Goal: Transaction & Acquisition: Purchase product/service

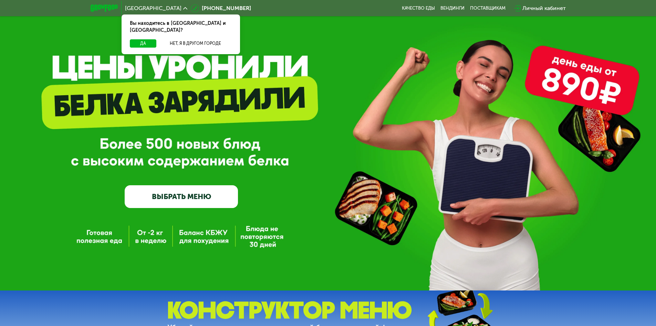
scroll to position [34, 0]
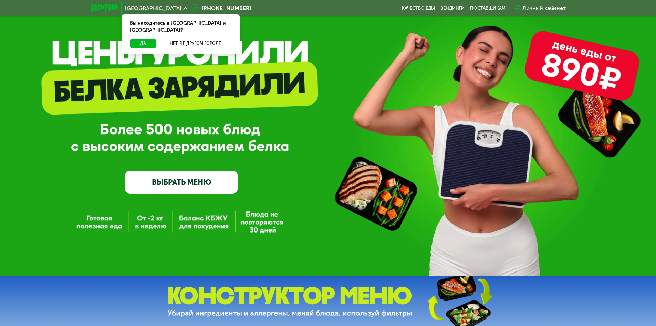
click at [158, 187] on link "ВЫБРАТЬ МЕНЮ" at bounding box center [181, 182] width 113 height 23
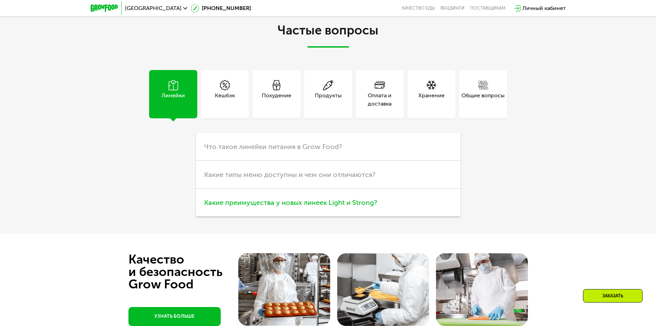
scroll to position [1413, 0]
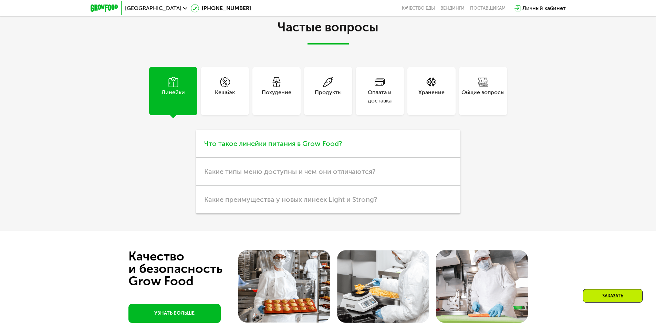
click at [248, 147] on span "Что такое линейки питания в Grow Food?" at bounding box center [273, 143] width 138 height 8
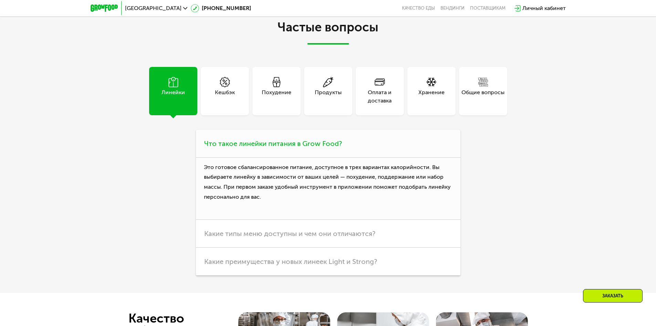
click at [248, 147] on span "Что такое линейки питания в Grow Food?" at bounding box center [273, 143] width 138 height 8
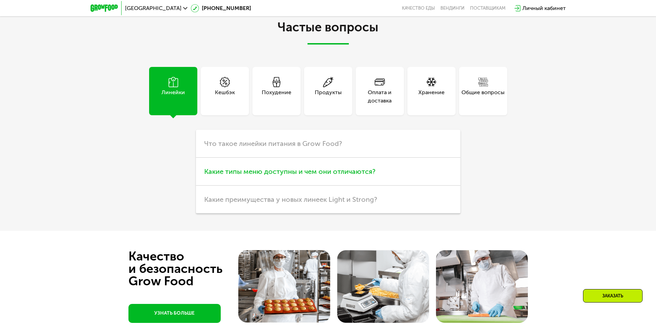
click at [266, 175] on span "Какие типы меню доступны и чем они отличаются?" at bounding box center [289, 171] width 171 height 8
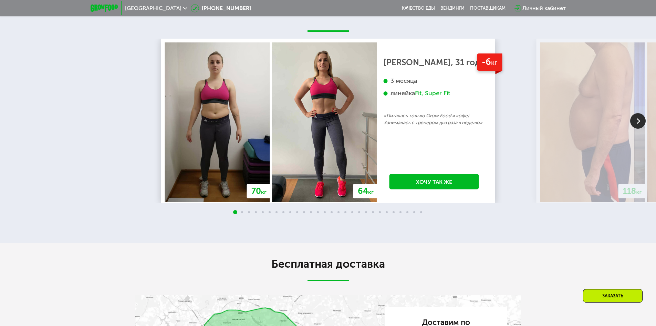
scroll to position [0, 0]
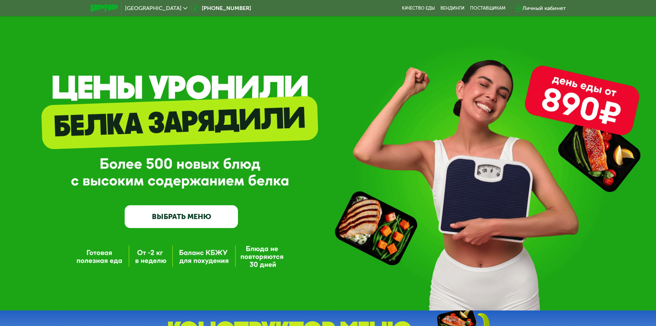
drag, startPoint x: 99, startPoint y: 247, endPoint x: 127, endPoint y: 86, distance: 163.0
click at [446, 7] on link "Вендинги" at bounding box center [453, 9] width 24 height 6
click at [420, 9] on link "Качество еды" at bounding box center [418, 9] width 33 height 6
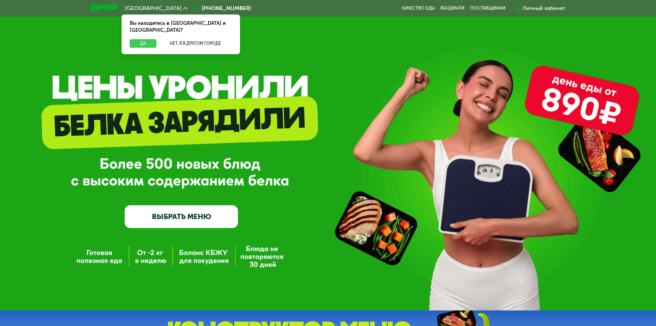
click at [135, 39] on button "Да" at bounding box center [143, 43] width 27 height 8
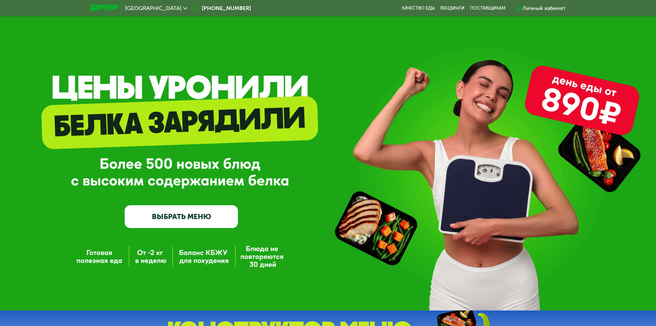
click at [196, 219] on link "ВЫБРАТЬ МЕНЮ" at bounding box center [181, 216] width 113 height 23
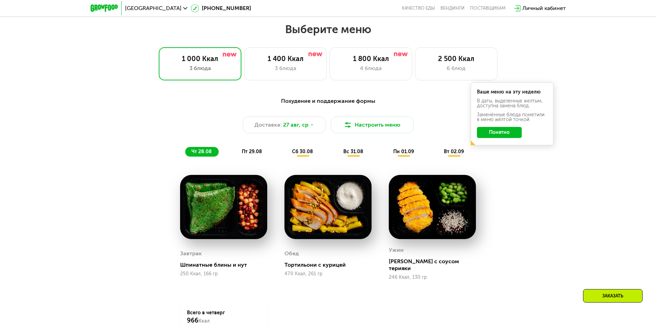
scroll to position [372, 0]
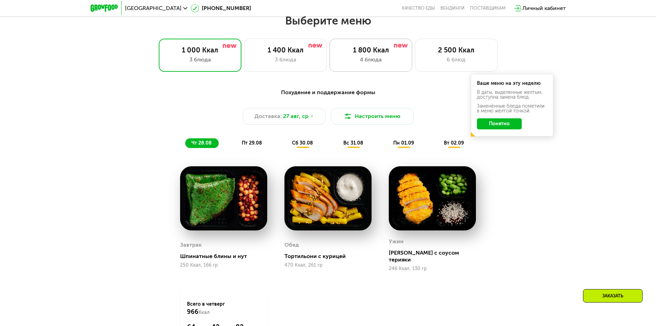
click at [374, 64] on div "4 блюда" at bounding box center [371, 59] width 68 height 8
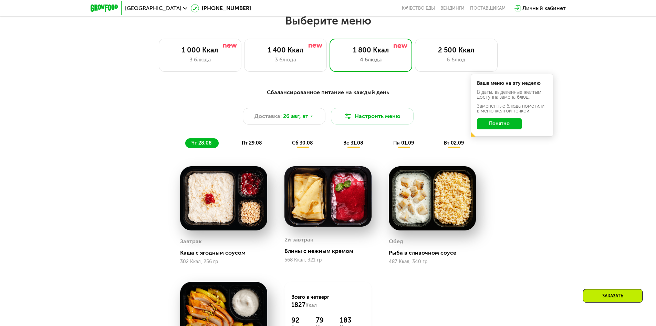
click at [501, 127] on button "Понятно" at bounding box center [499, 123] width 45 height 11
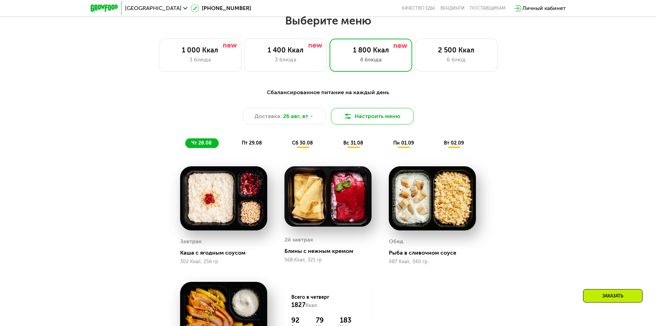
click at [382, 117] on button "Настроить меню" at bounding box center [372, 116] width 83 height 17
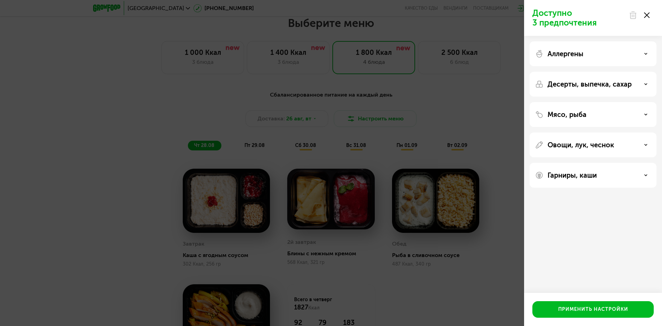
click at [566, 112] on p "Мясо, рыба" at bounding box center [566, 114] width 39 height 8
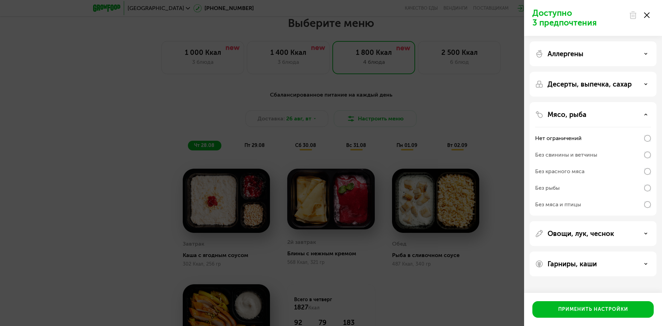
click at [587, 196] on div "Без рыбы" at bounding box center [593, 204] width 116 height 17
click at [599, 310] on div "Применить настройки" at bounding box center [593, 309] width 70 height 7
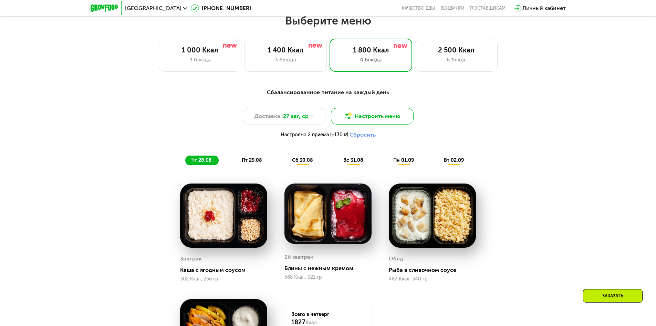
click at [364, 120] on button "Настроить меню" at bounding box center [372, 116] width 83 height 17
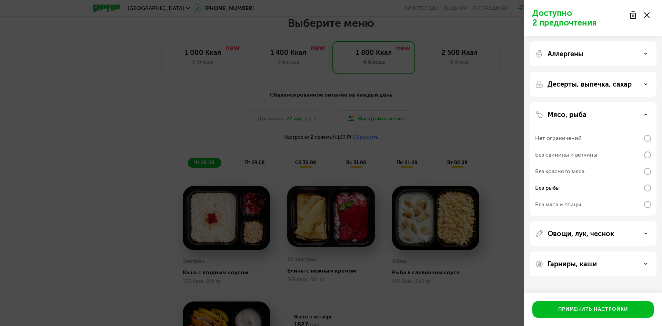
click at [582, 102] on div "Десерты, выпечка, сахар" at bounding box center [592, 158] width 127 height 113
click at [582, 85] on p "Десерты, выпечка, сахар" at bounding box center [589, 84] width 84 height 8
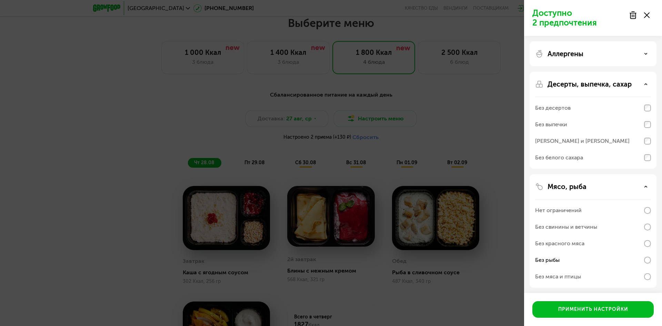
click at [582, 85] on p "Десерты, выпечка, сахар" at bounding box center [589, 84] width 84 height 8
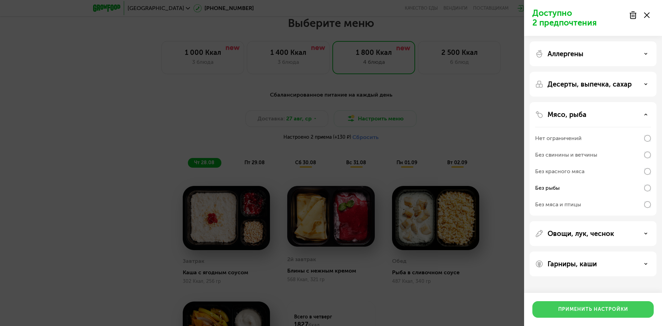
click at [580, 306] on div "Применить настройки" at bounding box center [593, 309] width 70 height 7
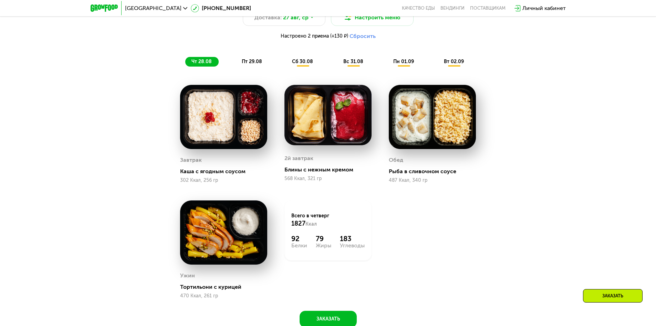
scroll to position [441, 0]
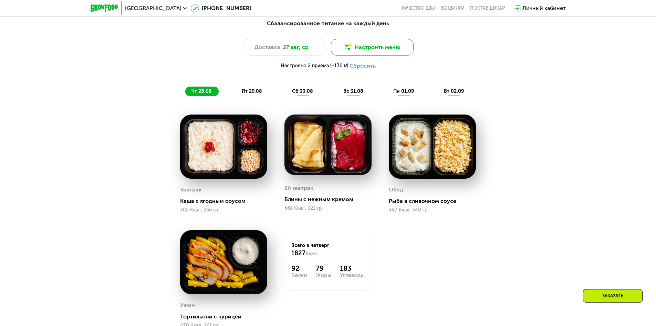
click at [360, 52] on button "Настроить меню" at bounding box center [372, 47] width 83 height 17
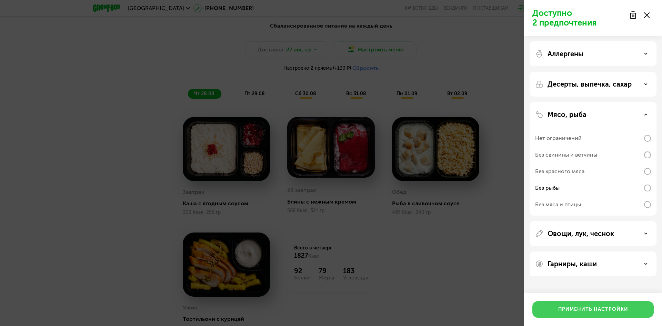
click at [595, 309] on div "Применить настройки" at bounding box center [593, 309] width 70 height 7
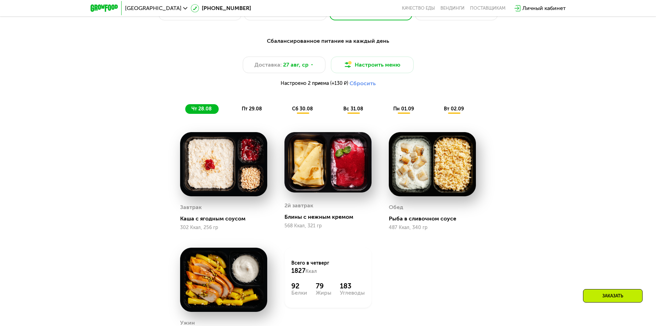
scroll to position [407, 0]
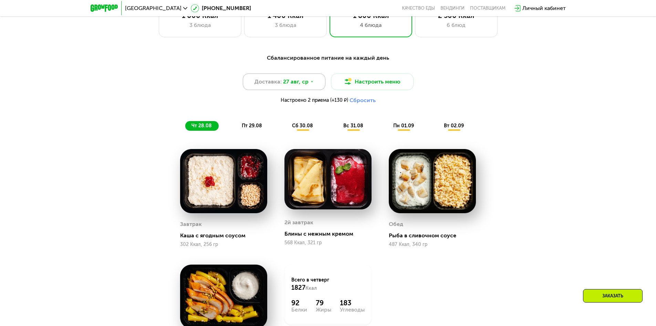
click at [314, 86] on div "Доставка: 27 авг, ср" at bounding box center [284, 81] width 83 height 17
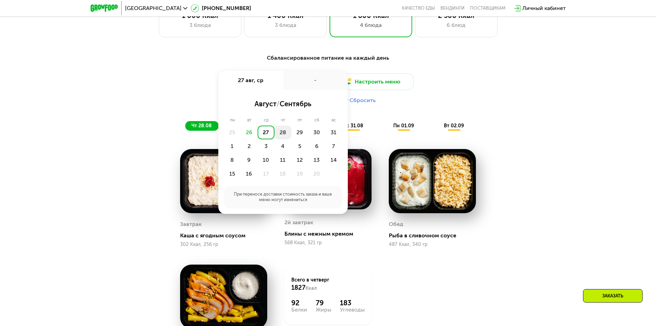
click at [292, 135] on div "28" at bounding box center [300, 132] width 17 height 14
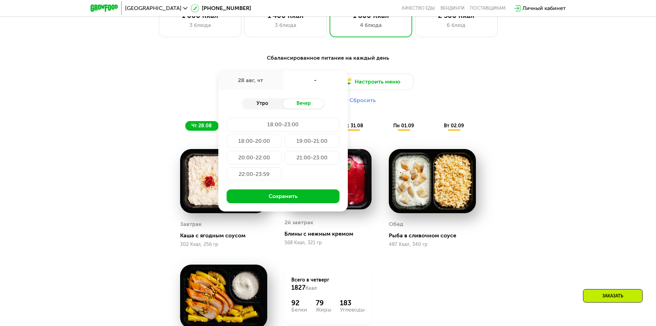
click at [264, 106] on div "Утро" at bounding box center [262, 104] width 41 height 10
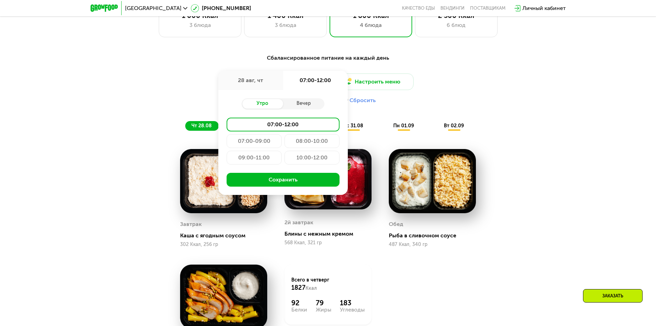
click at [270, 125] on div "07:00-12:00" at bounding box center [283, 124] width 113 height 14
click at [286, 181] on button "Сохранить" at bounding box center [283, 180] width 113 height 14
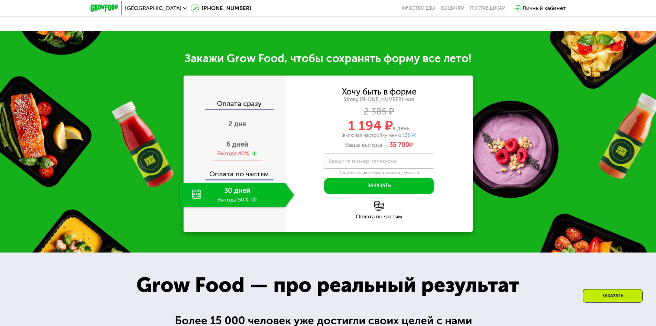
scroll to position [786, 0]
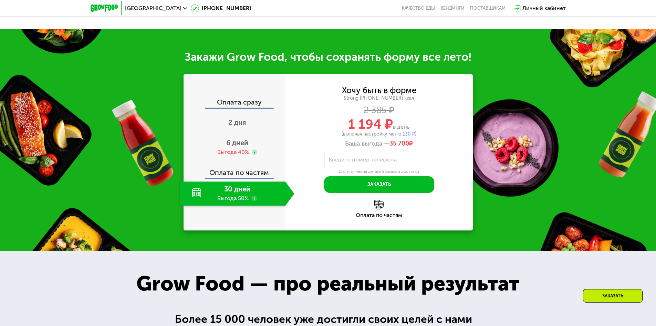
click at [257, 200] on div "30 дней Выгода 50%" at bounding box center [232, 193] width 105 height 24
click at [253, 201] on use at bounding box center [255, 198] width 6 height 6
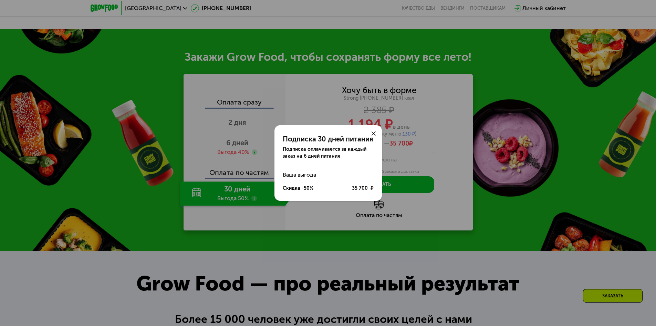
click at [372, 134] on icon at bounding box center [374, 133] width 4 height 4
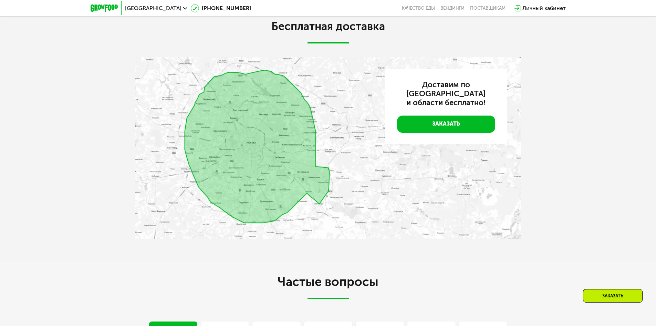
scroll to position [1647, 0]
